Goal: Ask a question

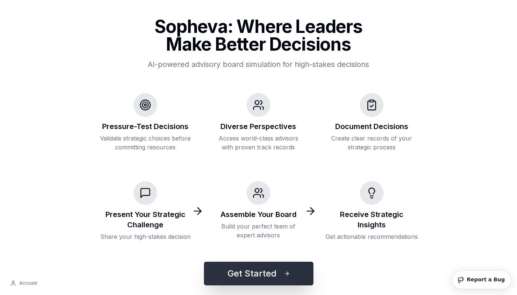
click at [269, 277] on button "Get Started" at bounding box center [259, 273] width 110 height 24
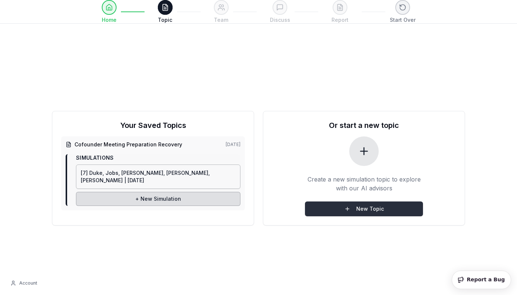
click at [350, 208] on button "New Topic" at bounding box center [364, 208] width 118 height 15
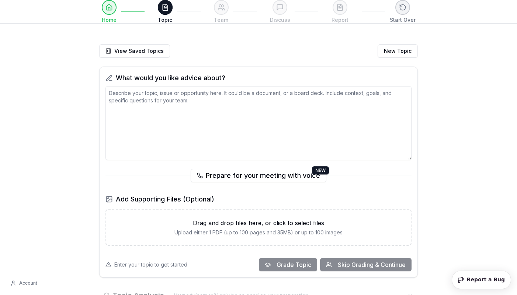
click at [299, 134] on textarea at bounding box center [259, 123] width 306 height 74
click at [70, 108] on div "View Saved Topics New Topic What would you like advice about? Prepare for your …" at bounding box center [259, 174] width 378 height 307
click at [156, 107] on textarea "To enrich screen reader interactions, please activate Accessibility in Grammarl…" at bounding box center [259, 123] width 306 height 74
click at [48, 107] on div "View Saved Topics New Topic What would you like advice about? Prepare for your …" at bounding box center [258, 174] width 517 height 307
